Goal: Task Accomplishment & Management: Manage account settings

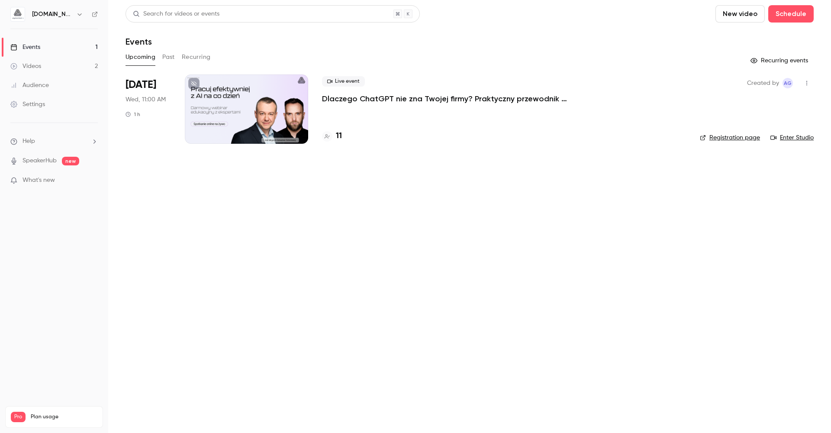
click at [307, 250] on main "Search for videos or events New video Schedule Events Upcoming Past Recurring R…" at bounding box center [469, 216] width 723 height 433
click at [341, 137] on h4 "11" at bounding box center [339, 136] width 6 height 12
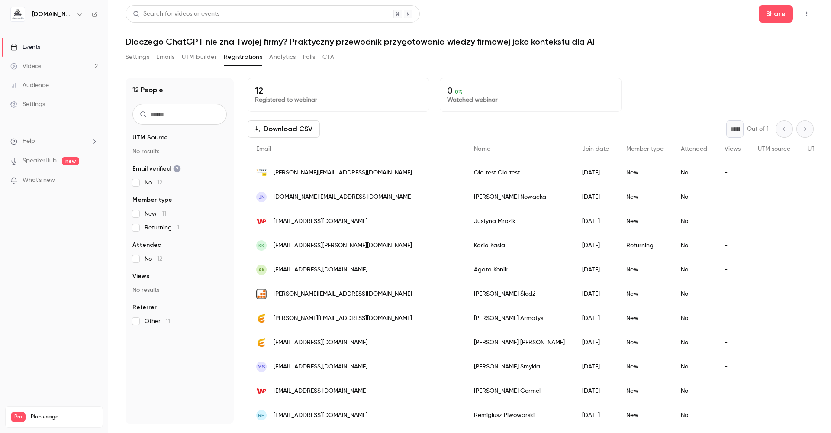
click at [317, 174] on span "aleksandra@test.test.pl" at bounding box center [343, 172] width 139 height 9
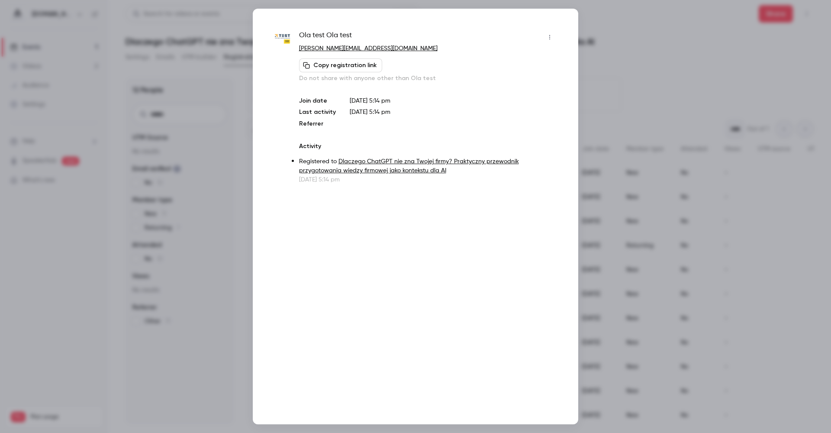
click at [621, 40] on div at bounding box center [415, 216] width 831 height 433
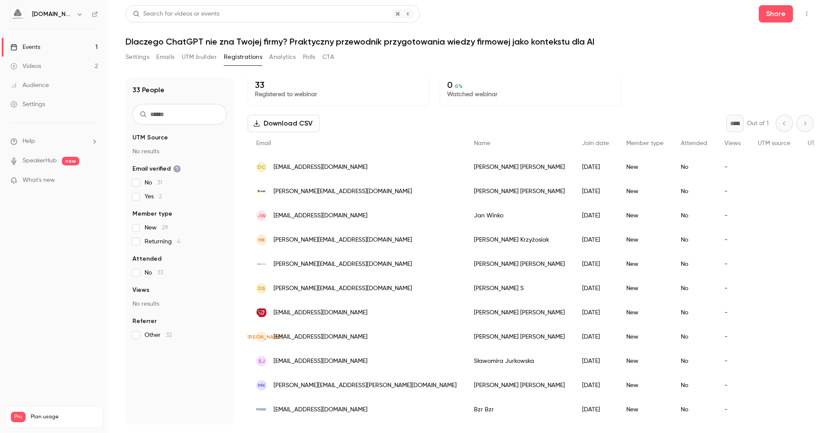
scroll to position [11, 0]
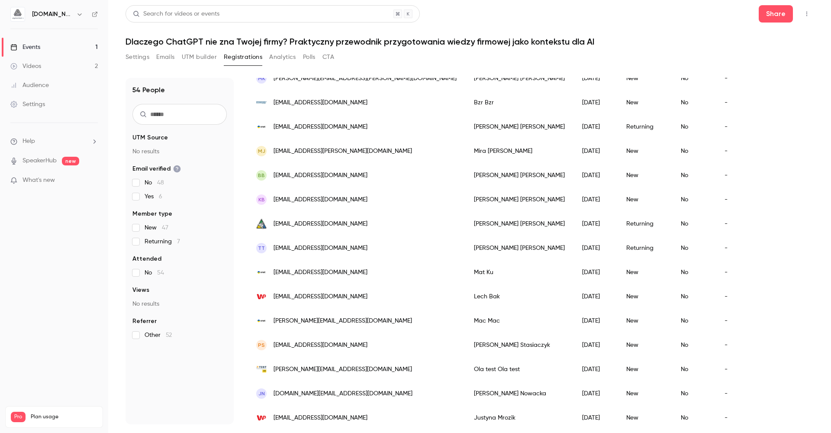
scroll to position [833, 0]
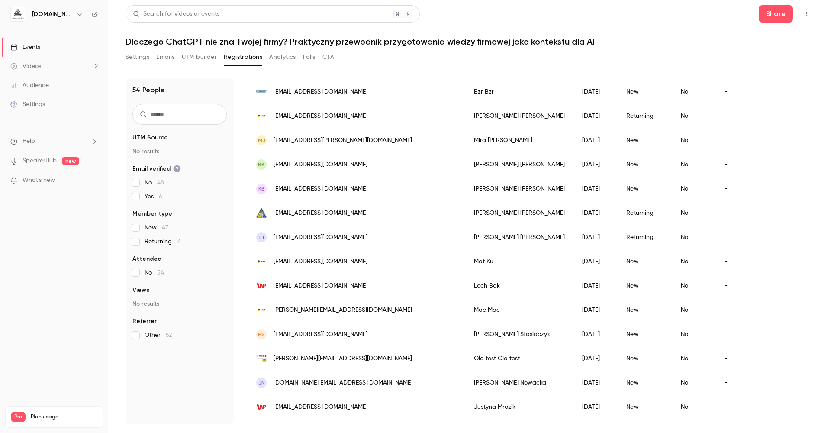
click at [327, 359] on span "aleksandra@test.test.pl" at bounding box center [343, 358] width 139 height 9
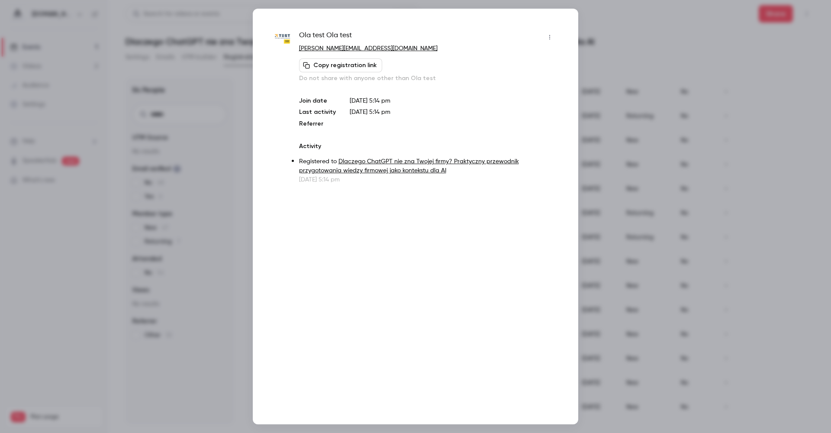
click at [548, 39] on icon "button" at bounding box center [549, 37] width 7 height 6
click at [497, 82] on div "Remove registration" at bounding box center [517, 82] width 66 height 9
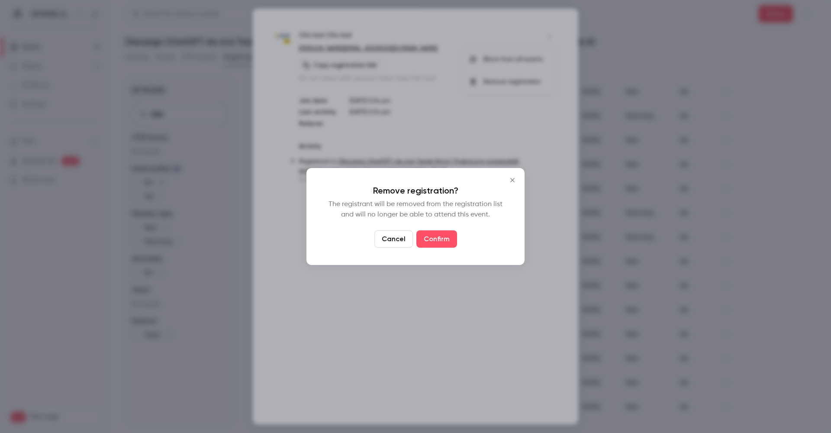
click at [438, 234] on button "Confirm" at bounding box center [437, 238] width 41 height 17
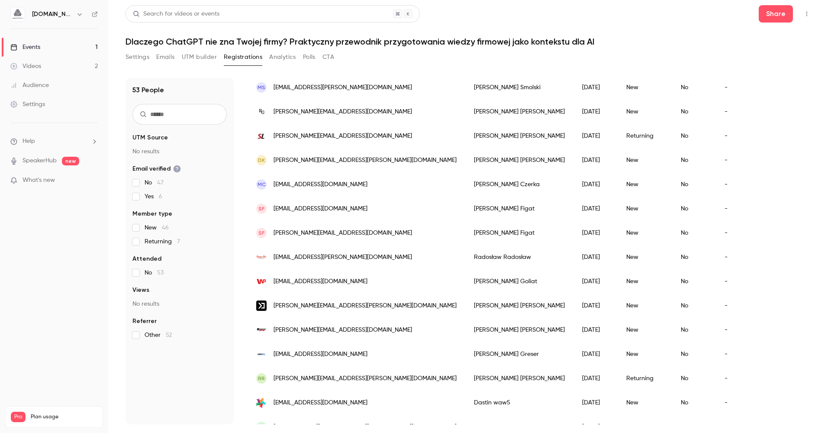
scroll to position [0, 0]
